Goal: Go to known website: Access a specific website the user already knows

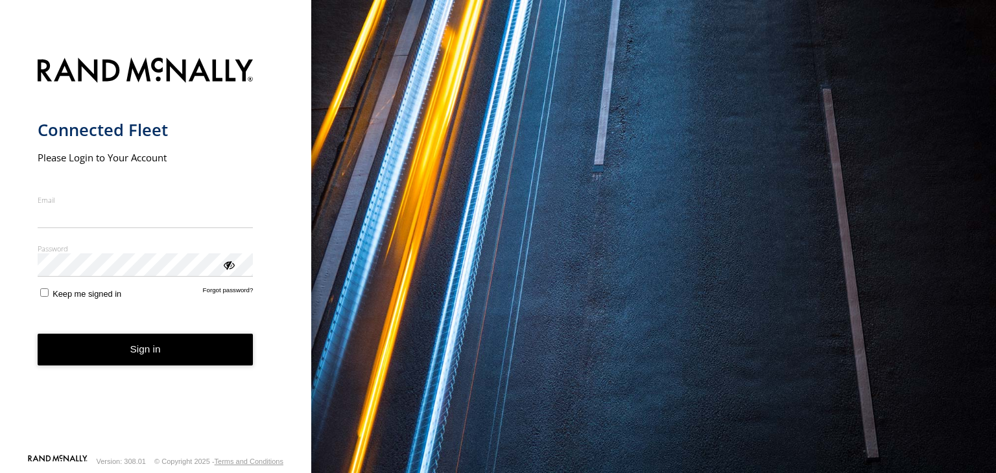
type input "**********"
click at [130, 364] on button "Sign in" at bounding box center [146, 350] width 216 height 32
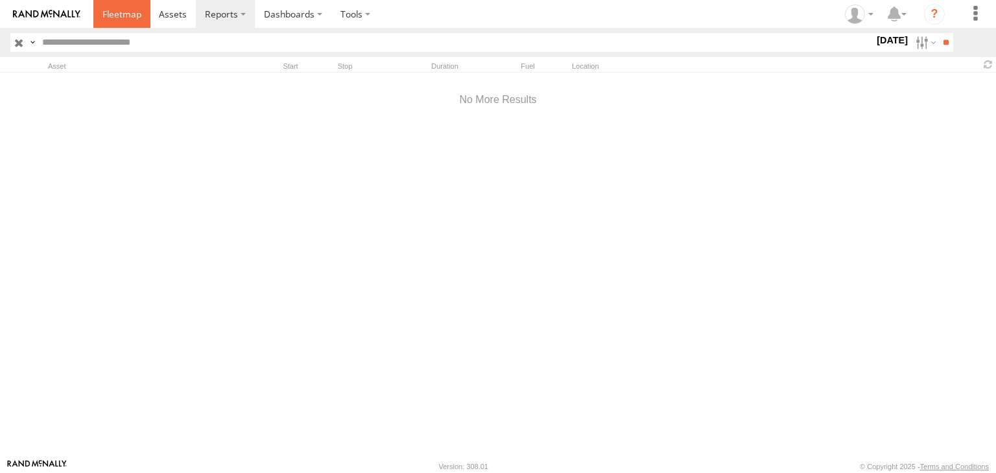
click at [119, 17] on span at bounding box center [121, 14] width 39 height 12
